Goal: Task Accomplishment & Management: Use online tool/utility

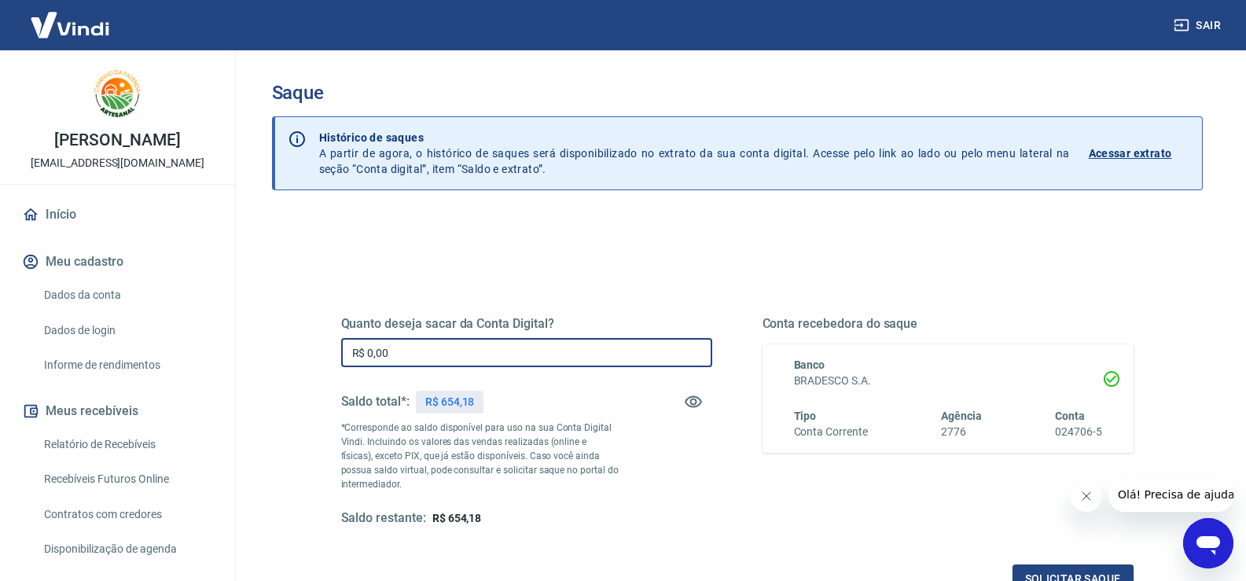
click at [528, 350] on input "R$ 0,00" at bounding box center [526, 352] width 371 height 29
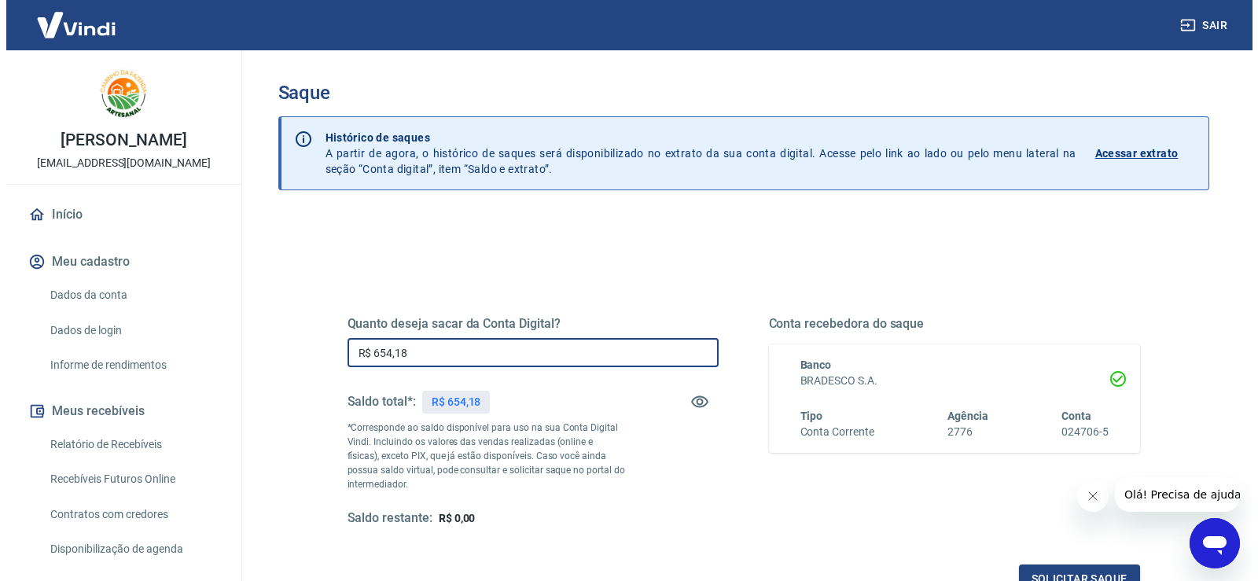
scroll to position [79, 0]
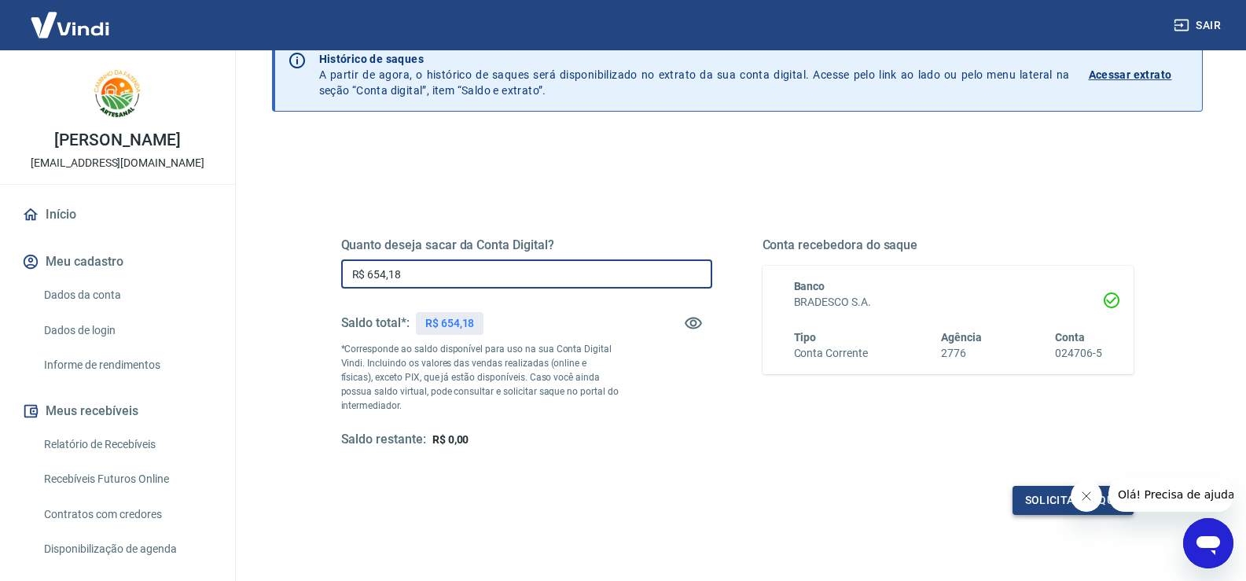
type input "R$ 654,18"
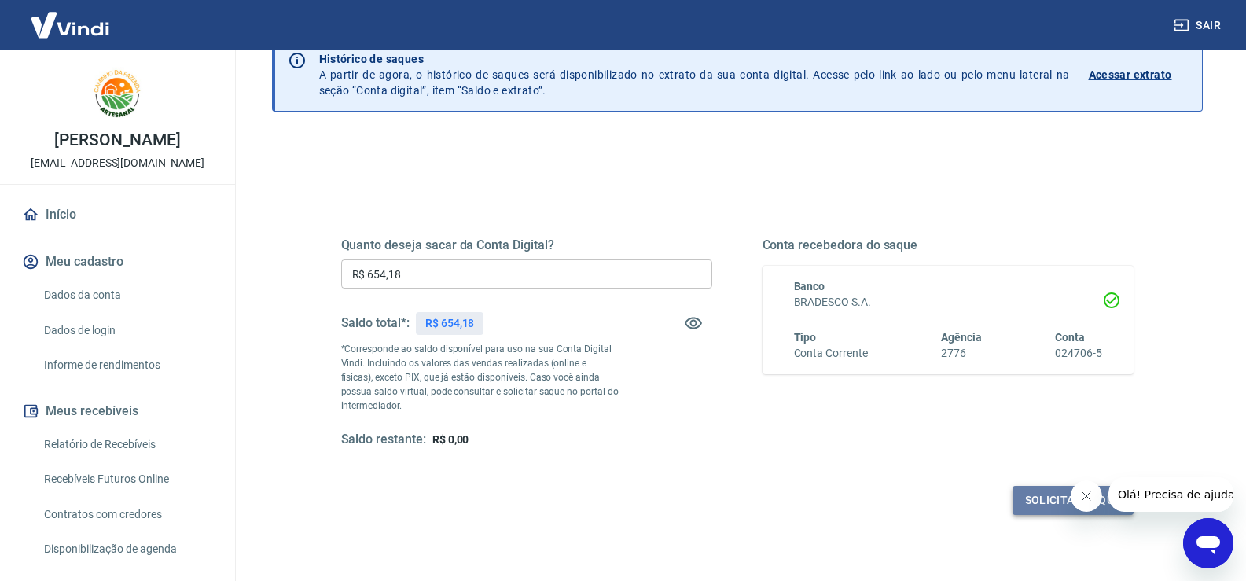
click at [1043, 509] on button "Solicitar saque" at bounding box center [1073, 500] width 121 height 29
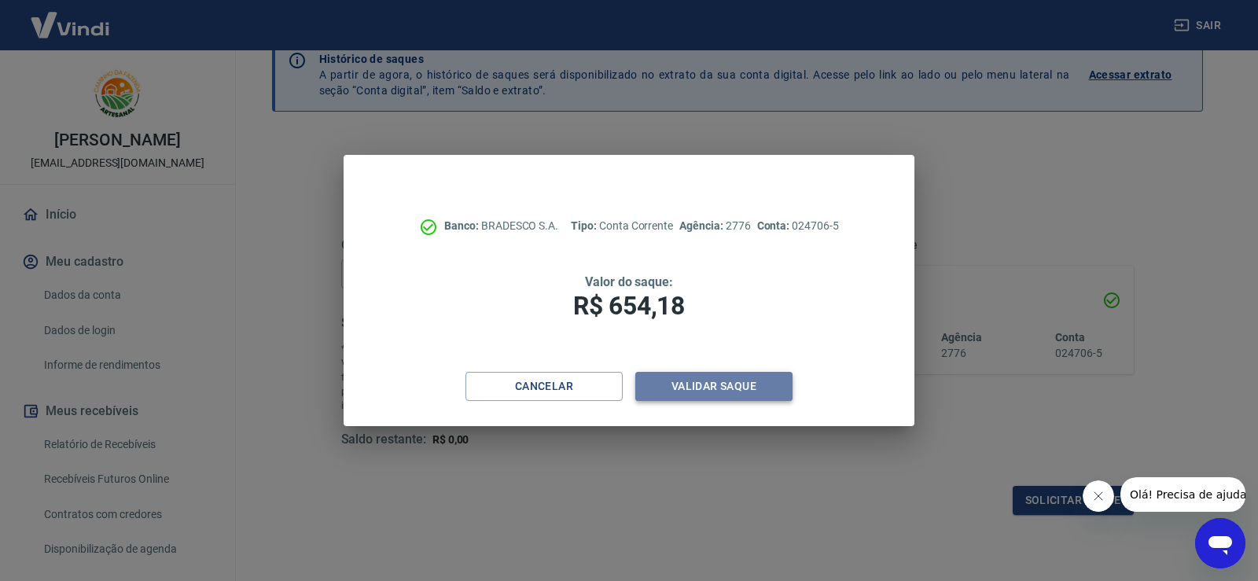
click at [732, 377] on button "Validar saque" at bounding box center [713, 386] width 157 height 29
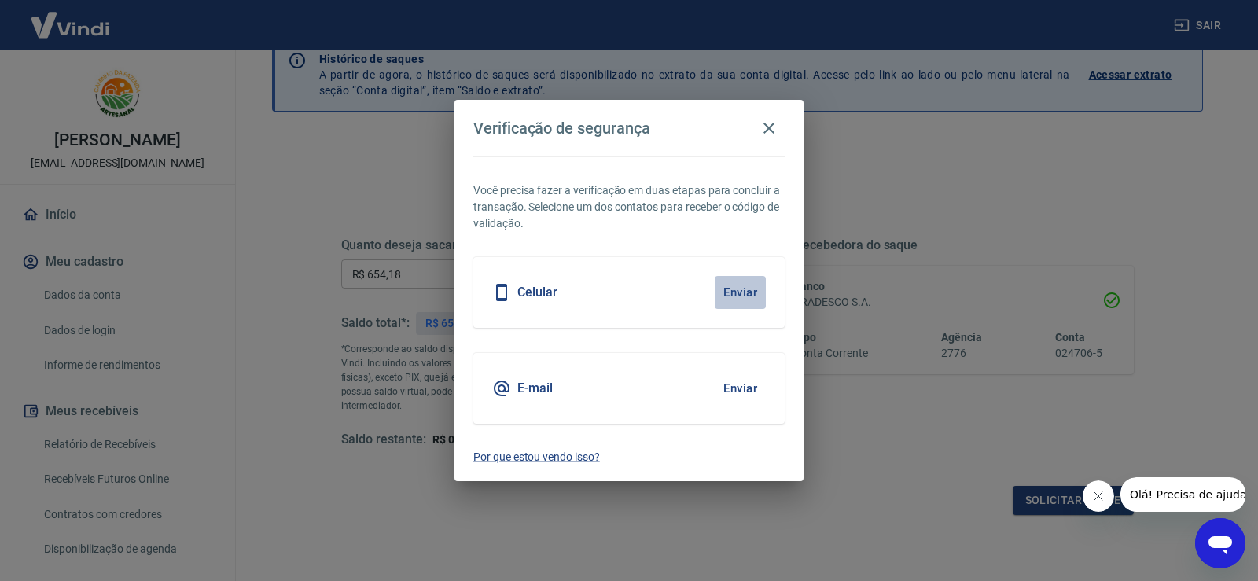
click at [737, 297] on button "Enviar" at bounding box center [740, 292] width 51 height 33
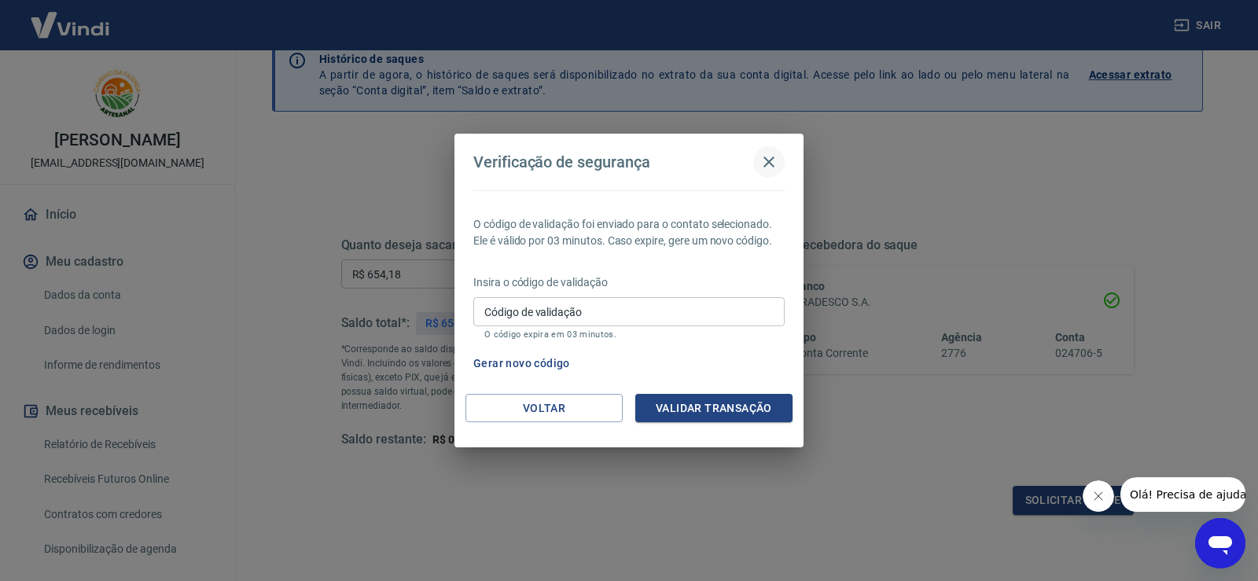
click at [552, 362] on div "Verificação de segurança O código de validação foi enviado para o contato selec…" at bounding box center [629, 290] width 1258 height 581
click at [525, 363] on button "Gerar novo código" at bounding box center [521, 363] width 109 height 29
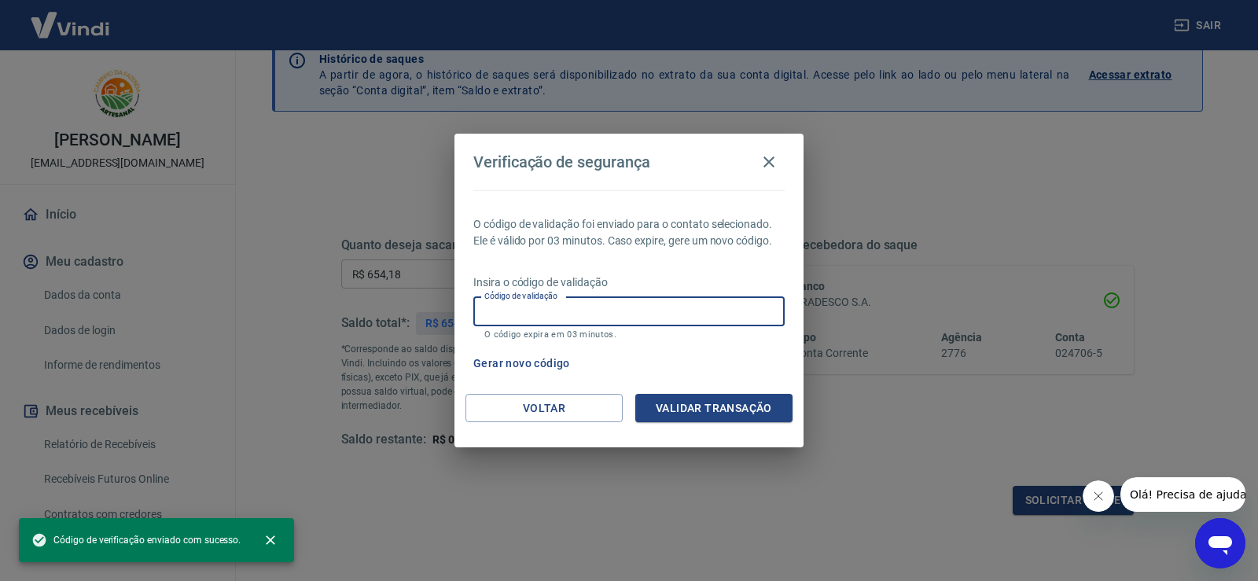
click at [605, 306] on input "Código de validação" at bounding box center [628, 311] width 311 height 29
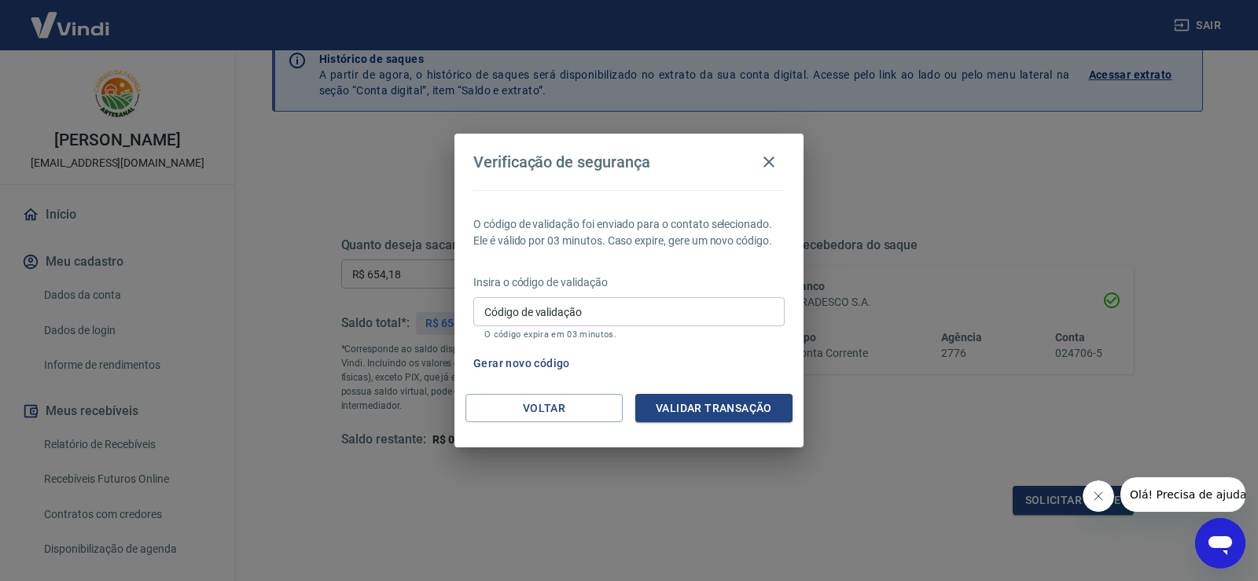
click at [982, 156] on div "Verificação de segurança O código de validação foi enviado para o contato selec…" at bounding box center [629, 290] width 1258 height 581
click at [773, 161] on icon "button" at bounding box center [769, 162] width 19 height 19
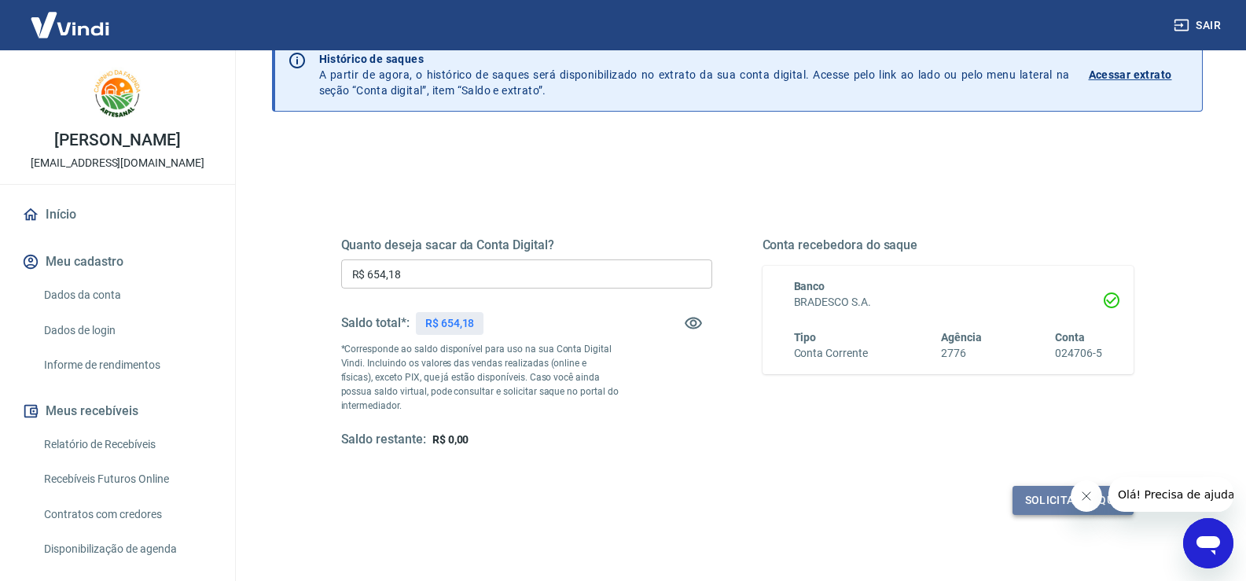
click at [1044, 500] on button "Solicitar saque" at bounding box center [1073, 500] width 121 height 29
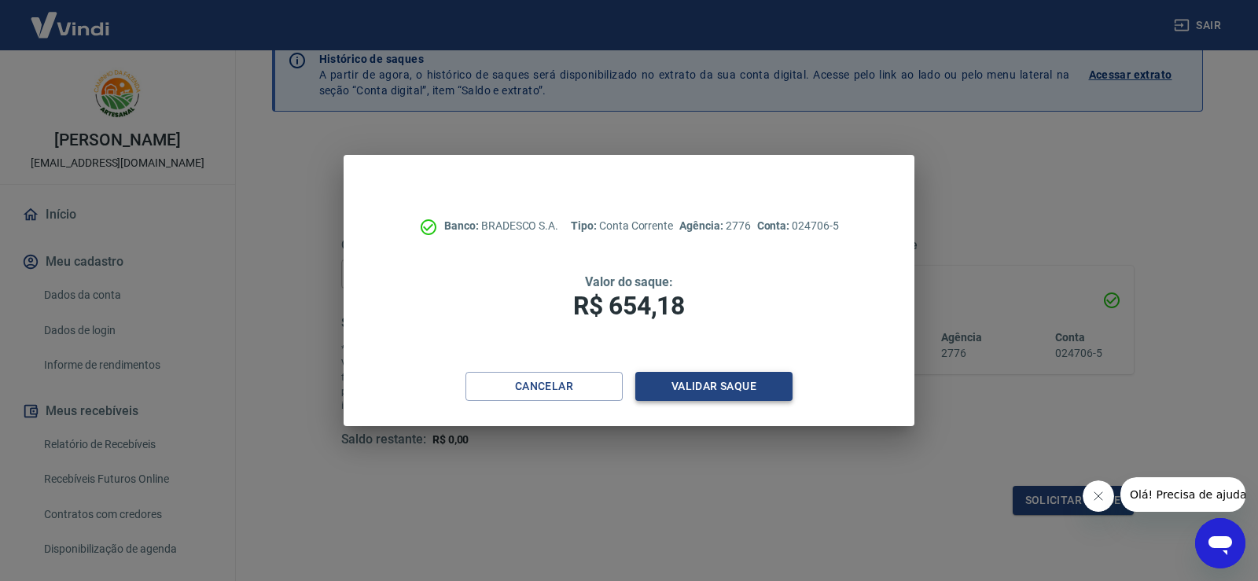
click at [694, 377] on button "Validar saque" at bounding box center [713, 386] width 157 height 29
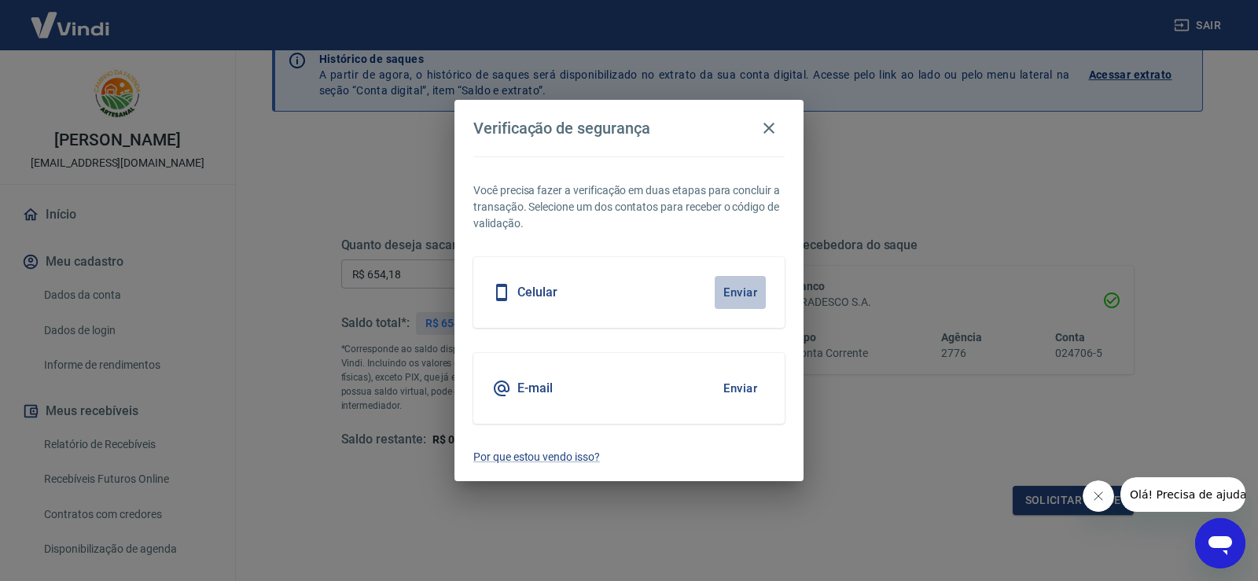
click at [747, 289] on button "Enviar" at bounding box center [740, 292] width 51 height 33
